Goal: Navigation & Orientation: Find specific page/section

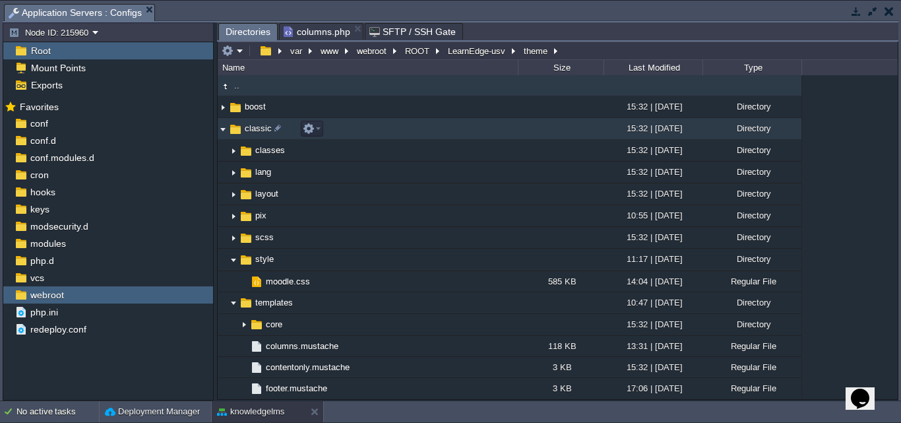
click at [226, 131] on img at bounding box center [223, 129] width 11 height 20
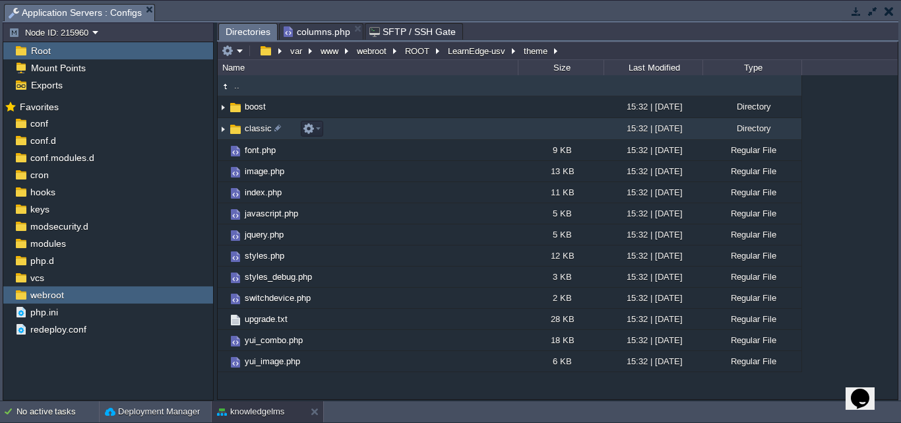
click at [223, 128] on img at bounding box center [223, 129] width 11 height 20
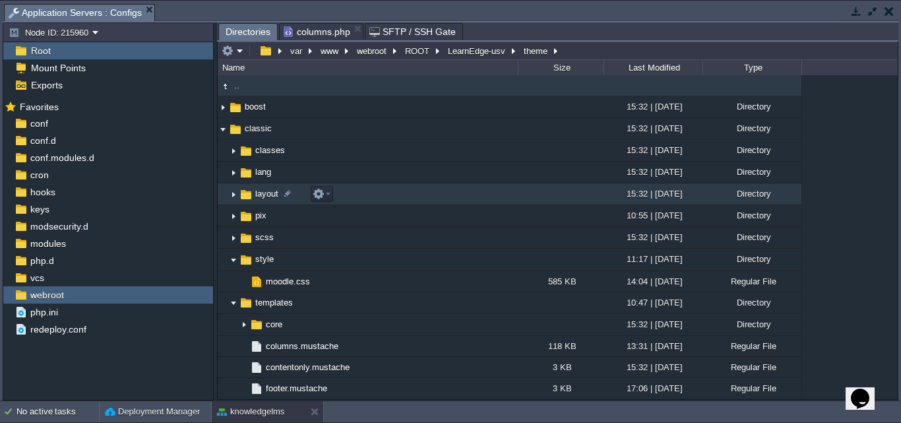
click at [258, 194] on span "layout" at bounding box center [266, 193] width 27 height 11
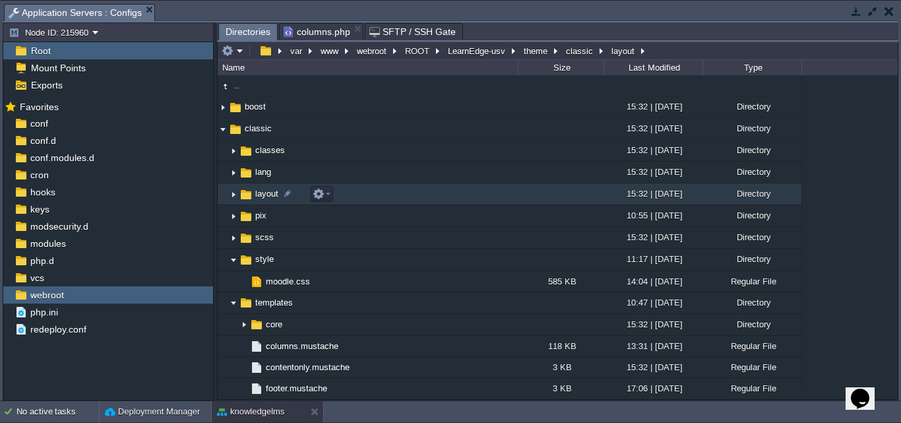
click at [233, 196] on img at bounding box center [233, 194] width 11 height 20
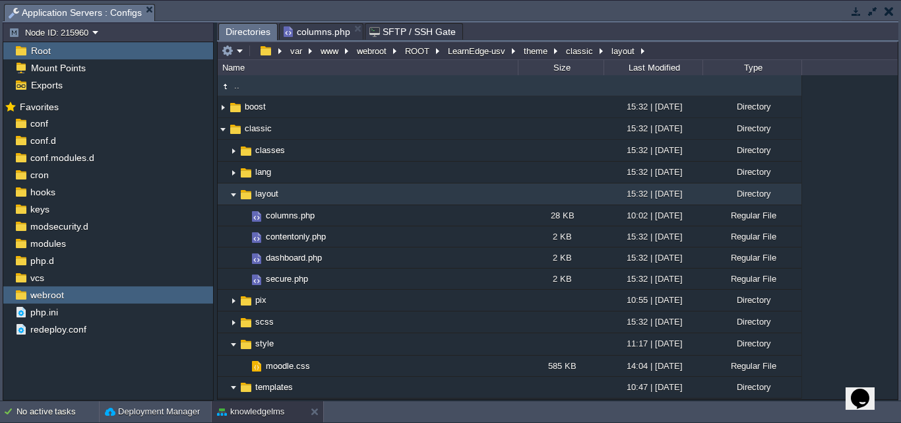
click at [242, 90] on td ".." at bounding box center [368, 85] width 300 height 21
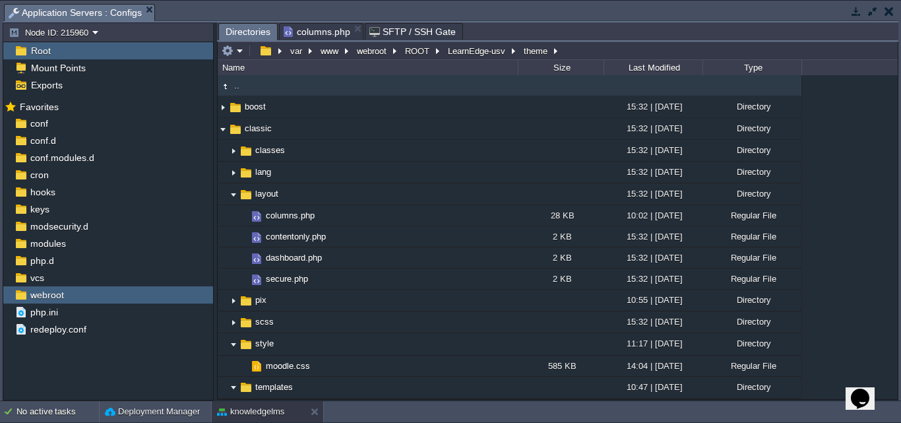
click at [242, 90] on td ".." at bounding box center [368, 85] width 300 height 21
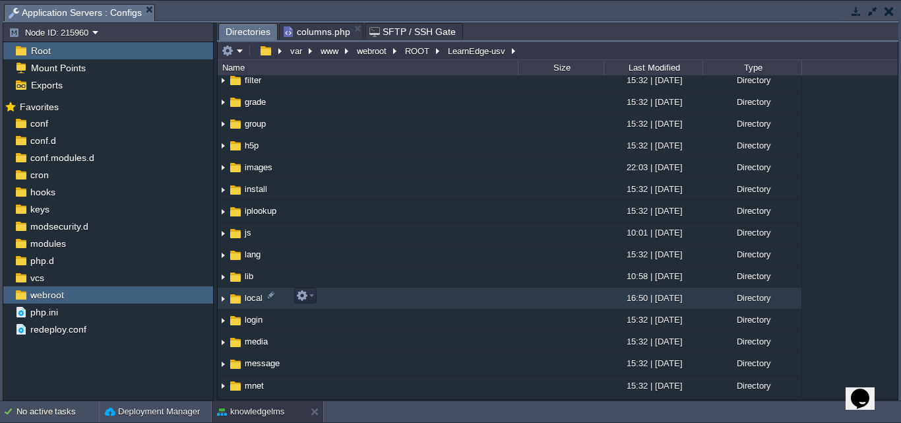
scroll to position [659, 0]
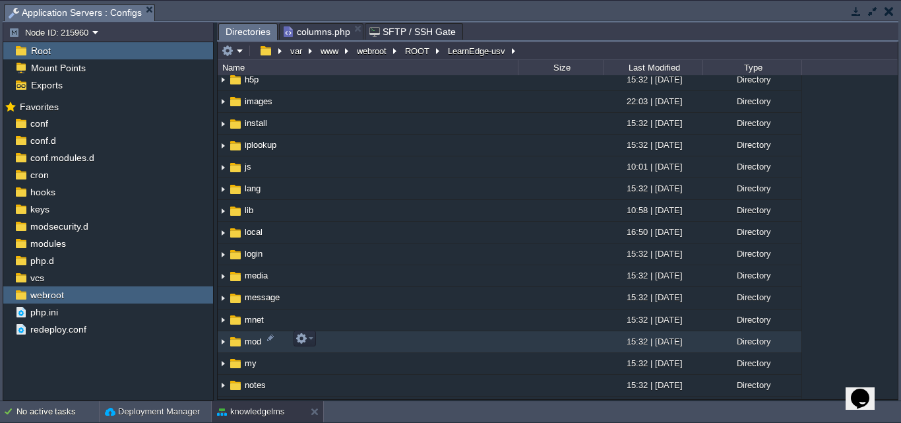
click at [222, 342] on img at bounding box center [223, 342] width 11 height 20
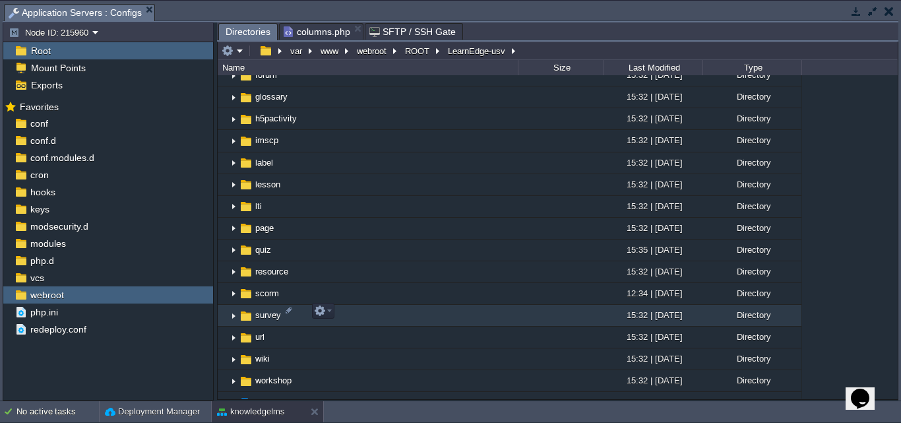
scroll to position [1187, 0]
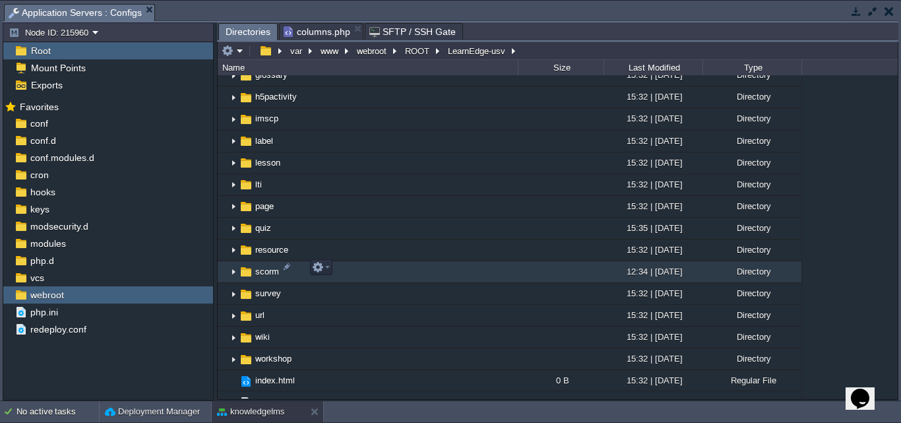
click at [234, 269] on img at bounding box center [233, 272] width 11 height 20
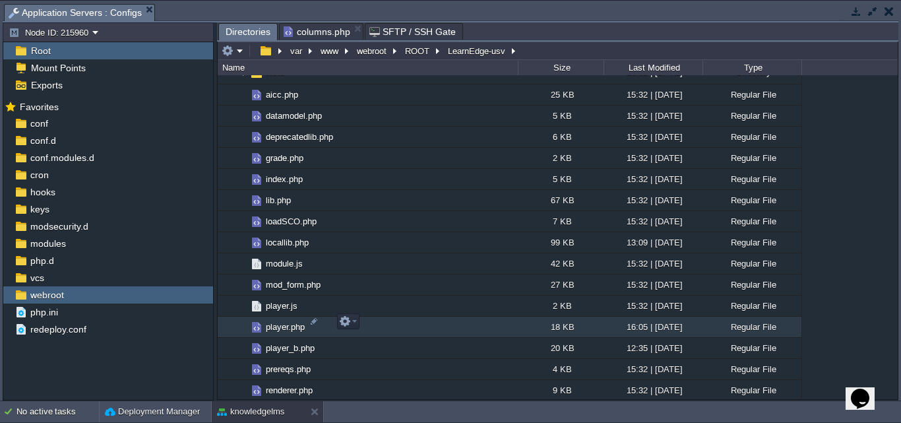
scroll to position [1582, 0]
click at [274, 327] on span "player.php" at bounding box center [285, 325] width 43 height 11
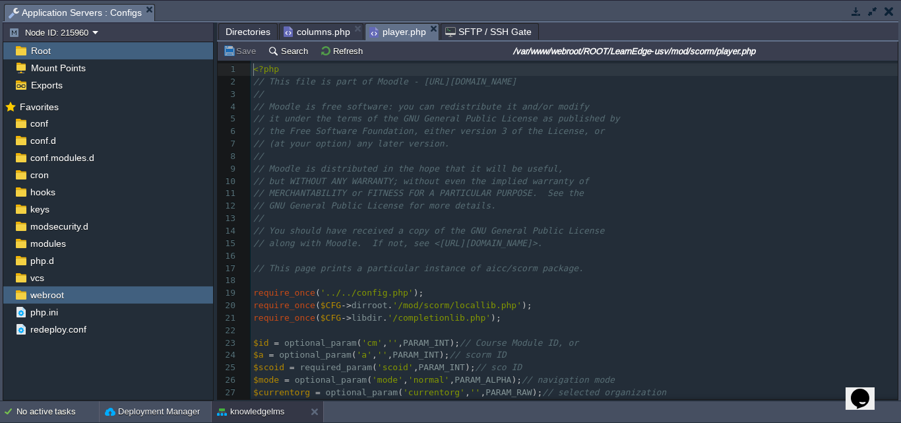
scroll to position [5, 0]
